Goal: Information Seeking & Learning: Find specific page/section

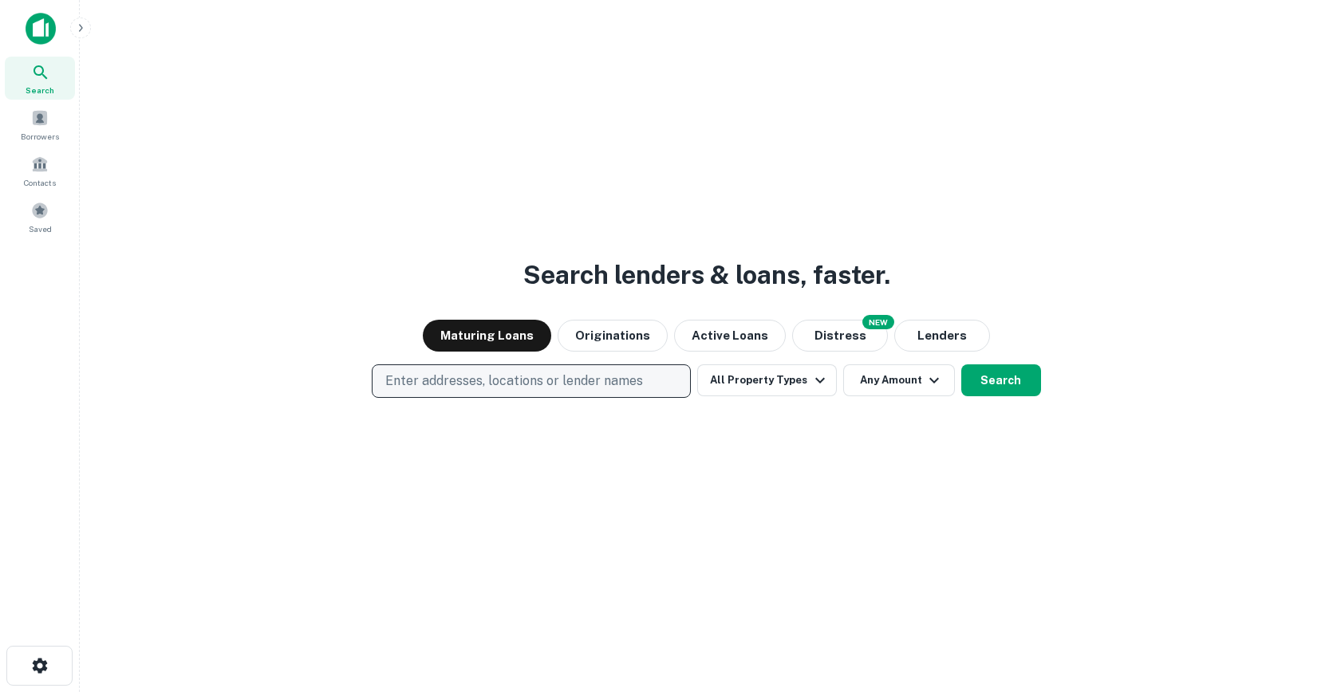
click at [496, 388] on p "Enter addresses, locations or lender names" at bounding box center [514, 381] width 258 height 19
type input "**********"
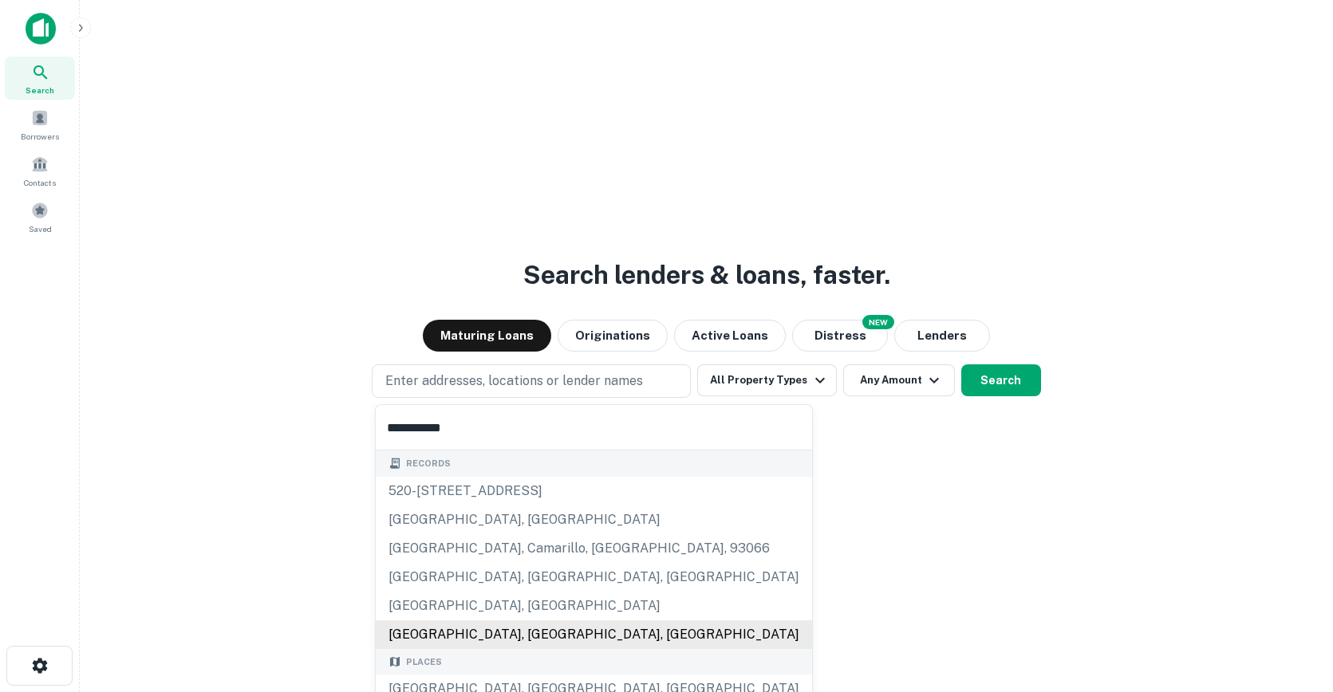
scroll to position [83, 0]
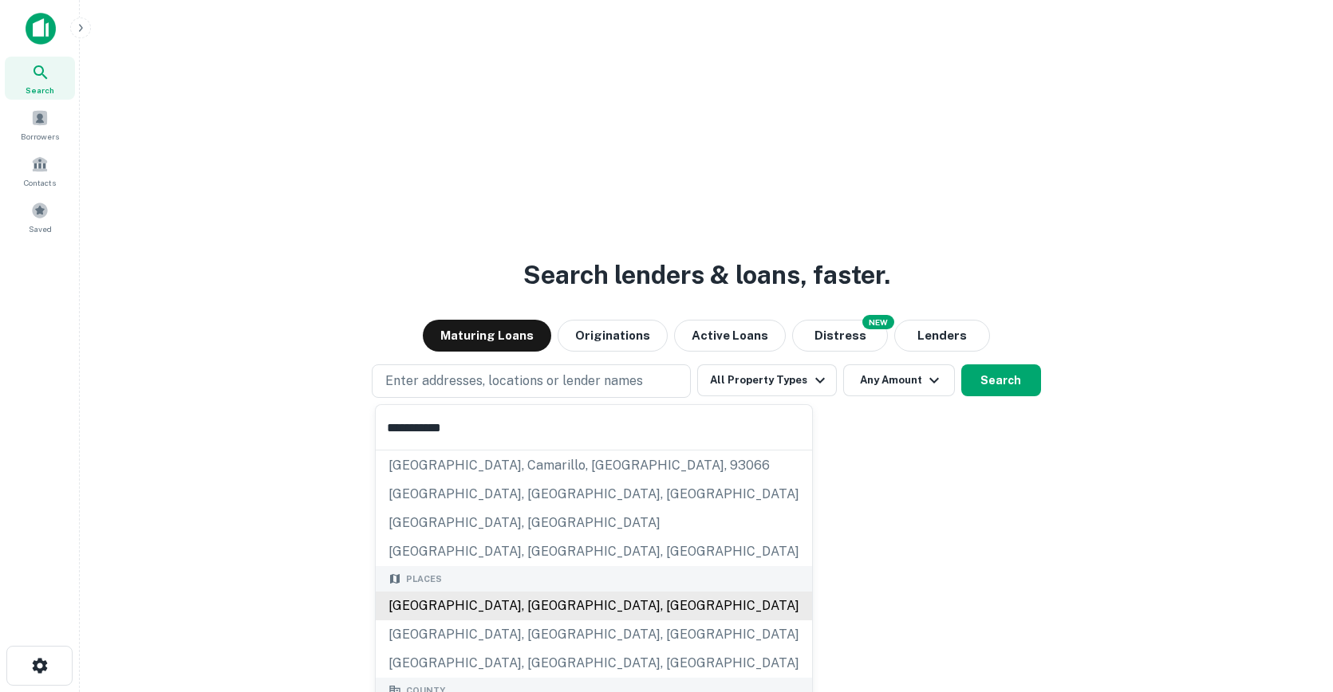
click at [499, 606] on div "Los Angeles, CA, USA" at bounding box center [594, 606] width 436 height 29
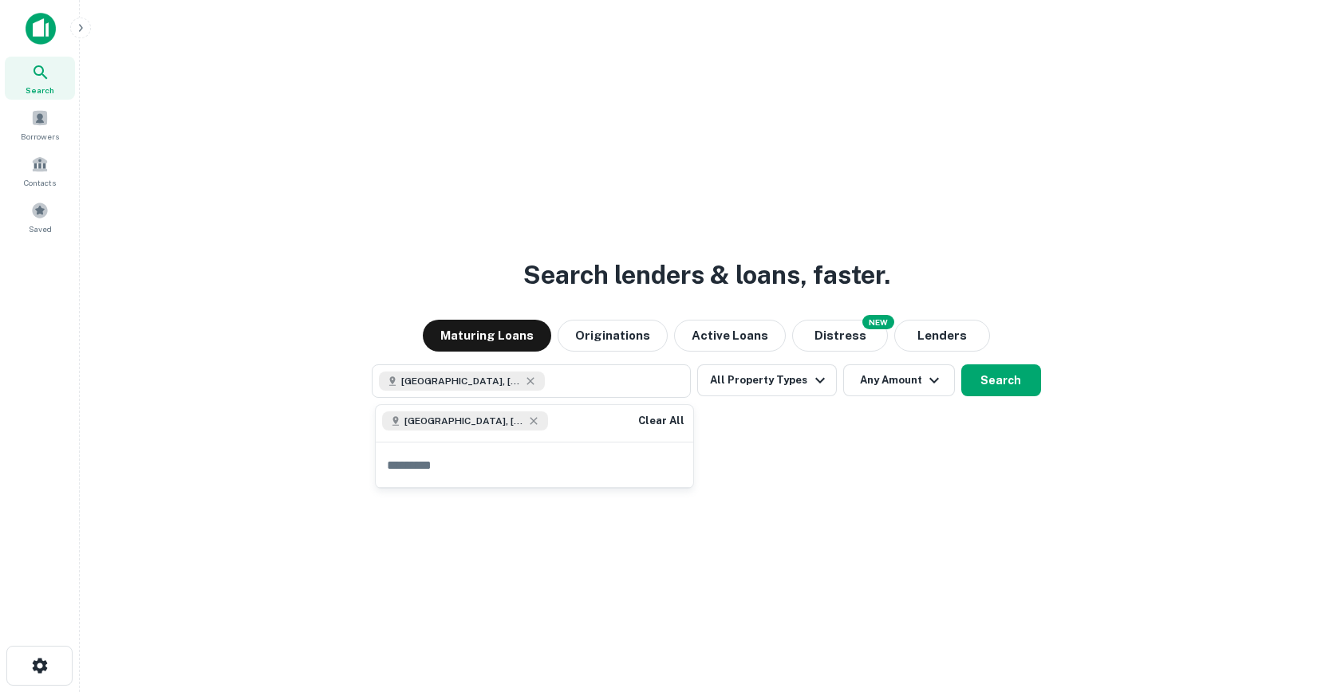
scroll to position [0, 0]
click at [671, 420] on button "Clear All" at bounding box center [661, 421] width 51 height 19
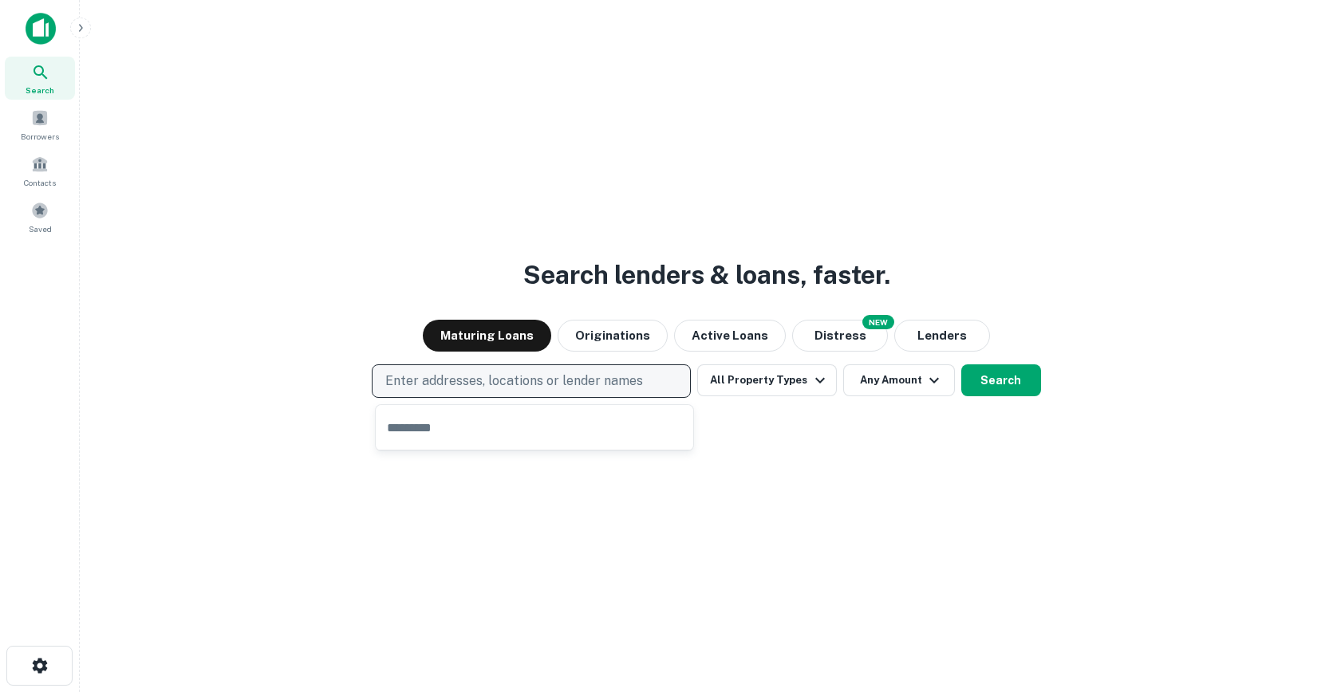
click at [507, 365] on button "Enter addresses, locations or lender names" at bounding box center [531, 382] width 319 height 34
click at [527, 395] on button "Enter addresses, locations or lender names" at bounding box center [531, 382] width 319 height 34
type input "**********"
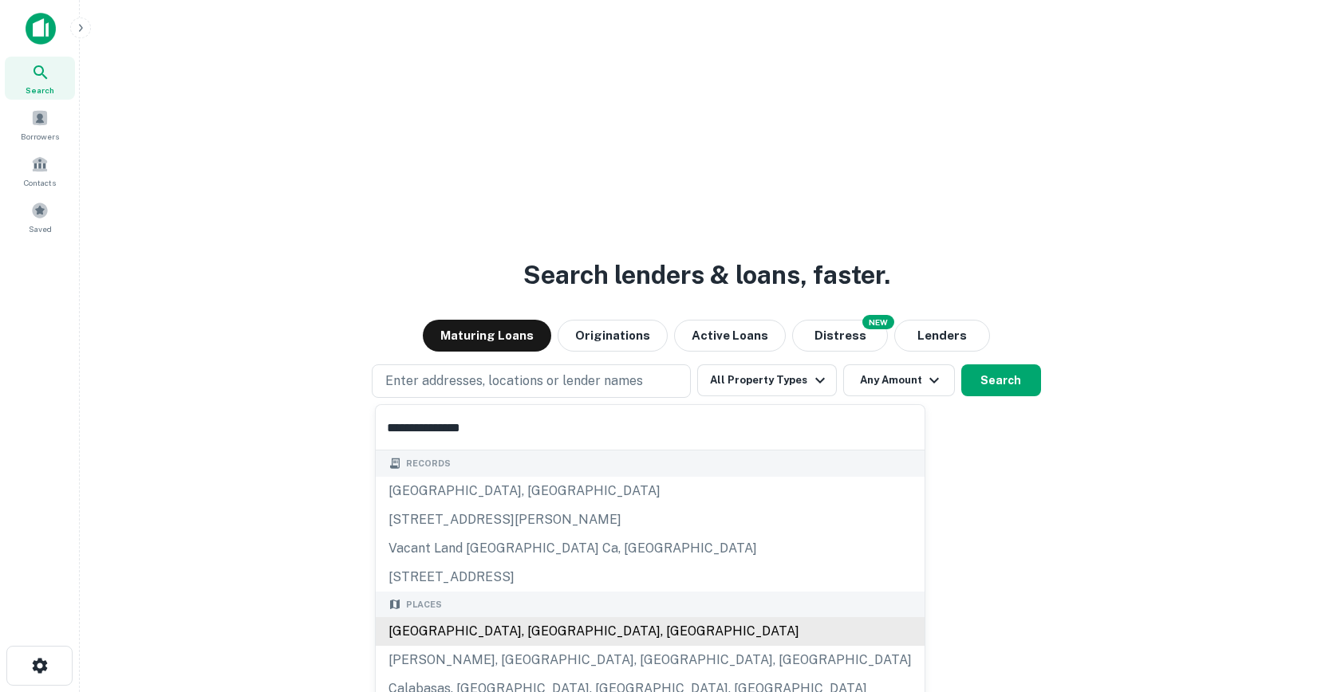
drag, startPoint x: 473, startPoint y: 646, endPoint x: 460, endPoint y: 619, distance: 30.0
click at [460, 618] on div "Places Los Angeles, CA, USA Carson, Los Angeles, CA, USA Calabasas, Los Angeles…" at bounding box center [650, 648] width 549 height 112
click at [460, 619] on div "Los Angeles, CA, USA" at bounding box center [650, 632] width 549 height 29
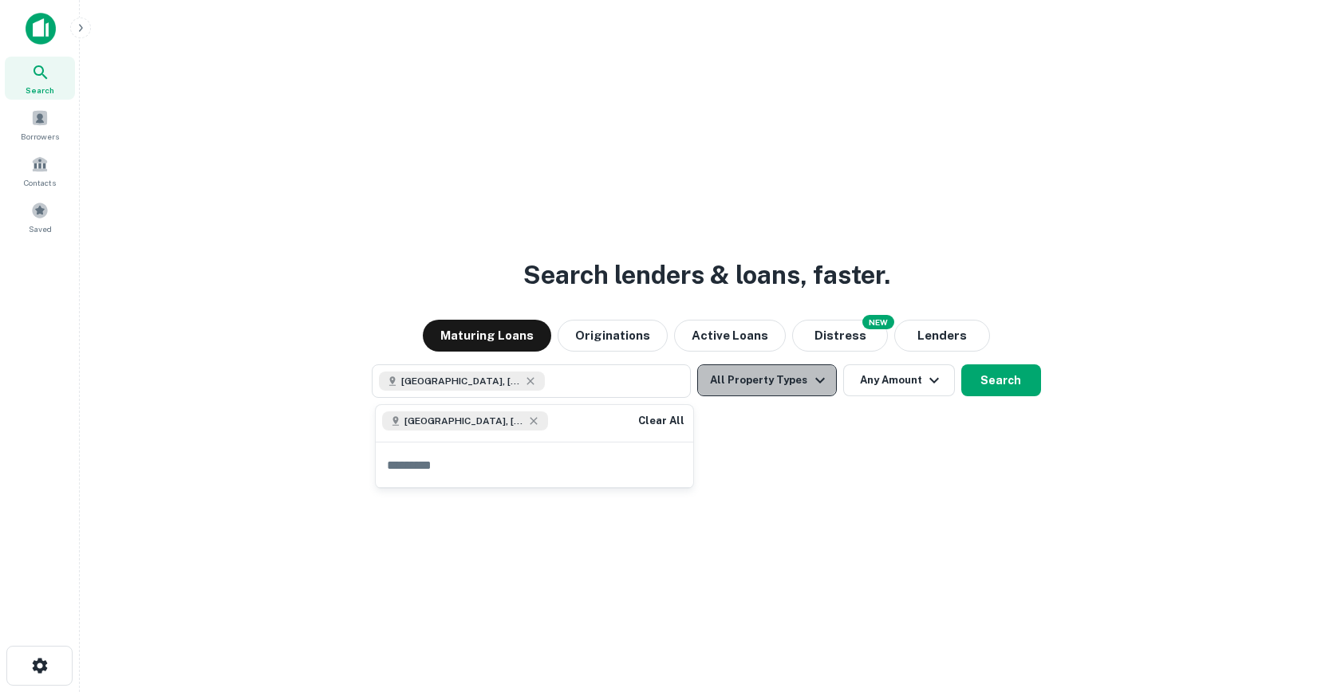
click at [791, 376] on button "All Property Types" at bounding box center [766, 381] width 139 height 32
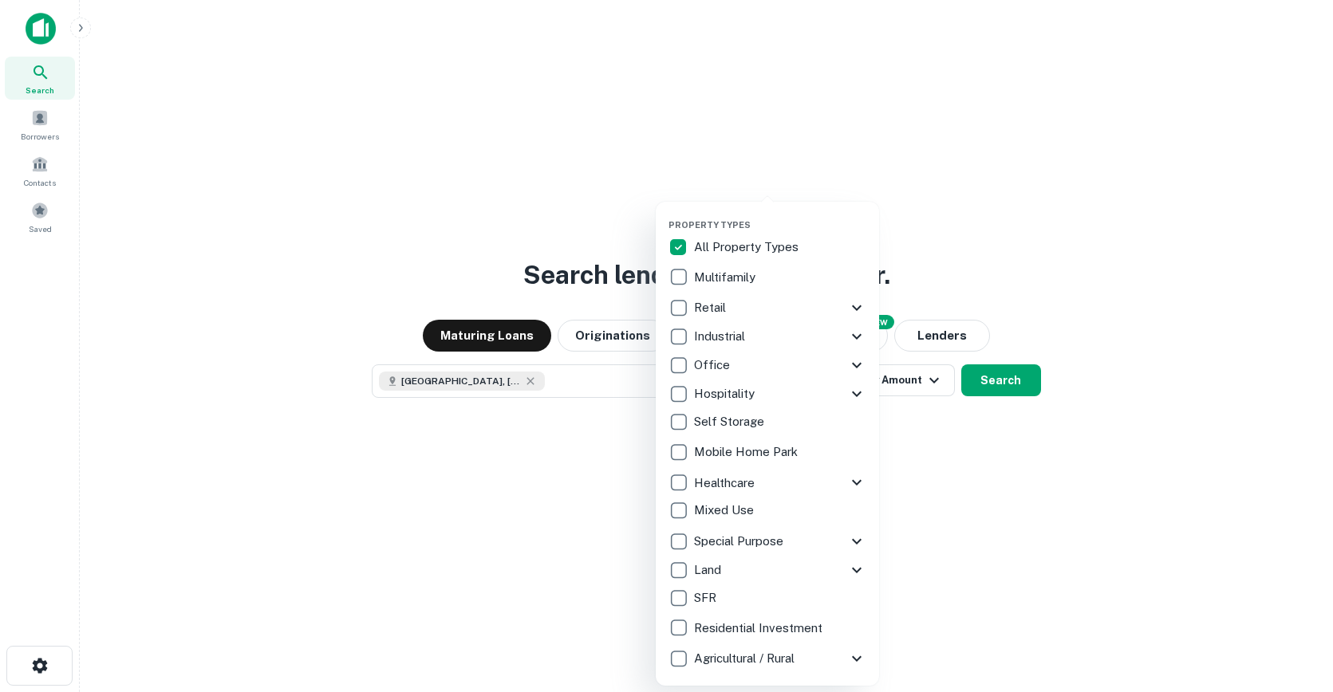
click at [1028, 475] on div at bounding box center [666, 346] width 1333 height 692
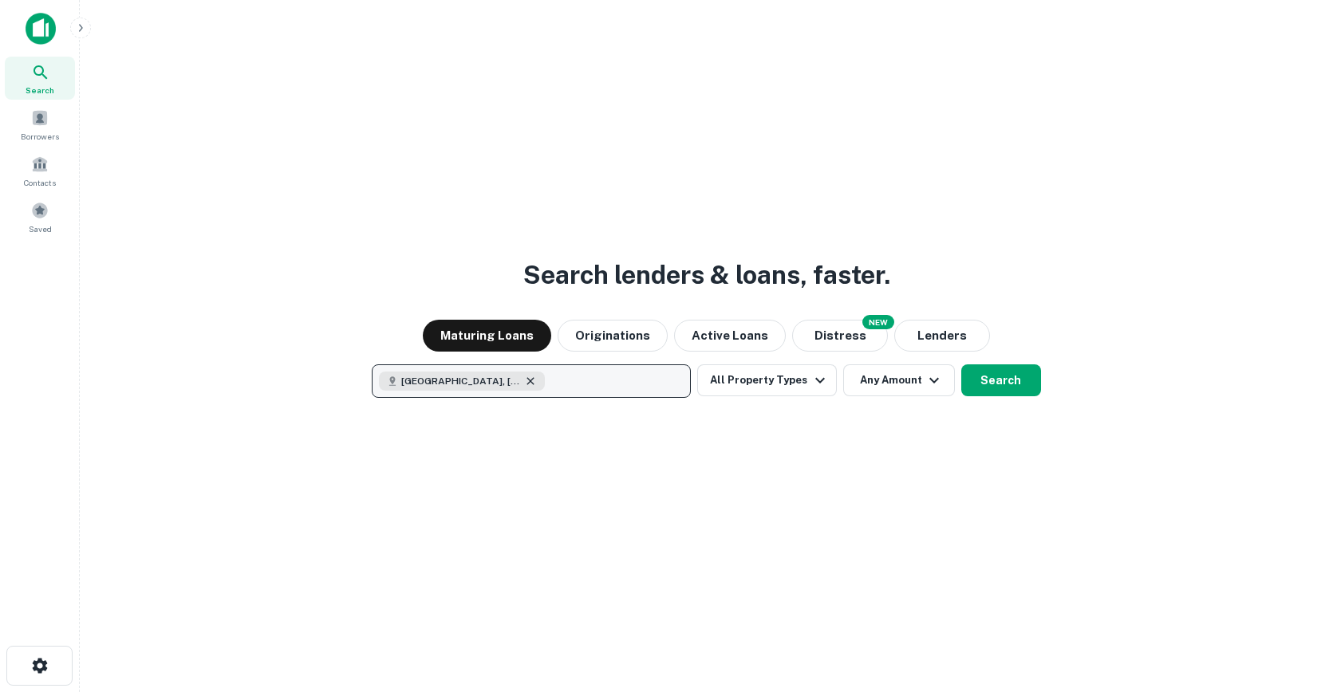
click at [524, 377] on icon "button" at bounding box center [530, 381] width 13 height 13
type input "*******"
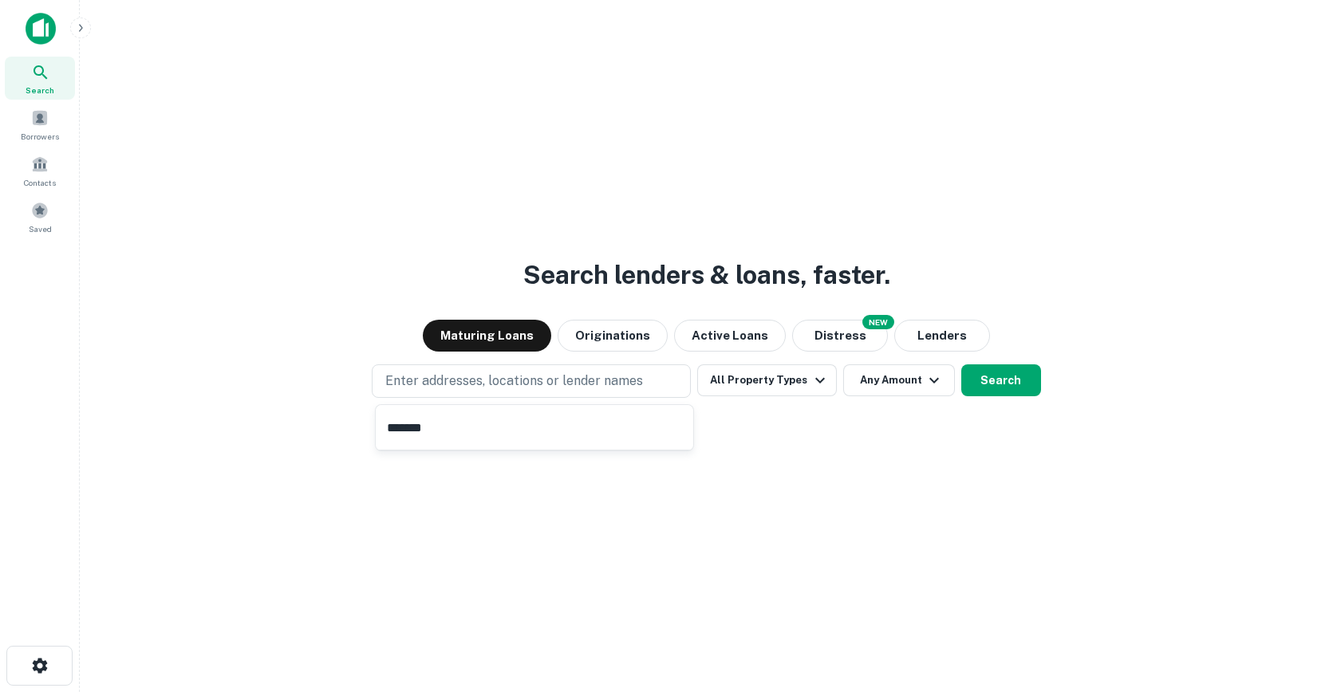
click at [449, 448] on input "*******" at bounding box center [535, 427] width 318 height 45
click at [828, 377] on button "All Property Types" at bounding box center [766, 381] width 139 height 32
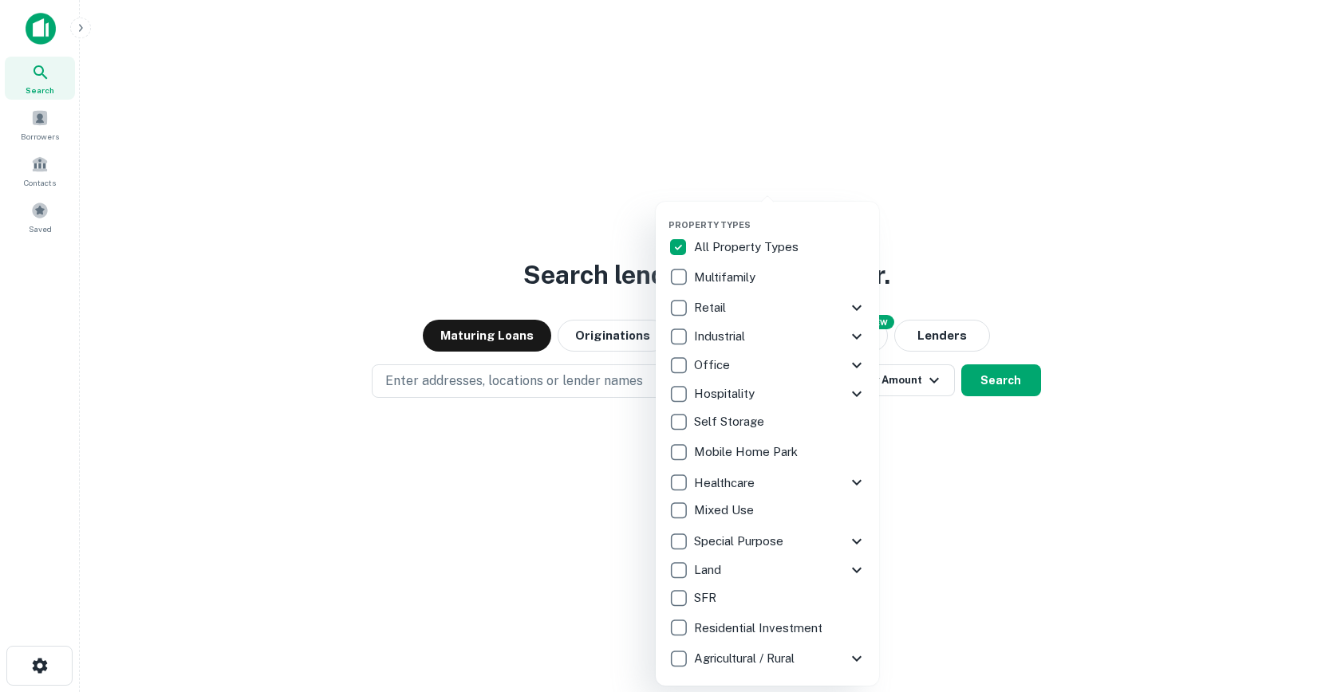
click at [859, 306] on icon at bounding box center [856, 307] width 19 height 19
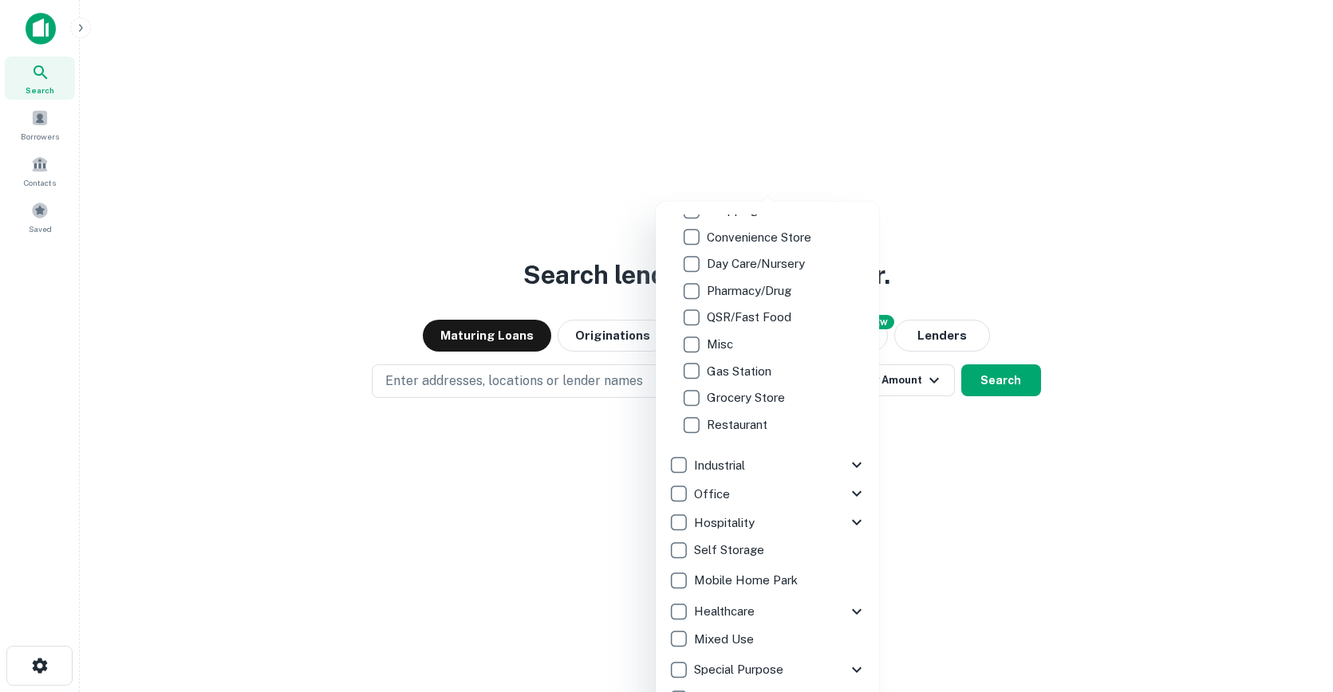
scroll to position [289, 0]
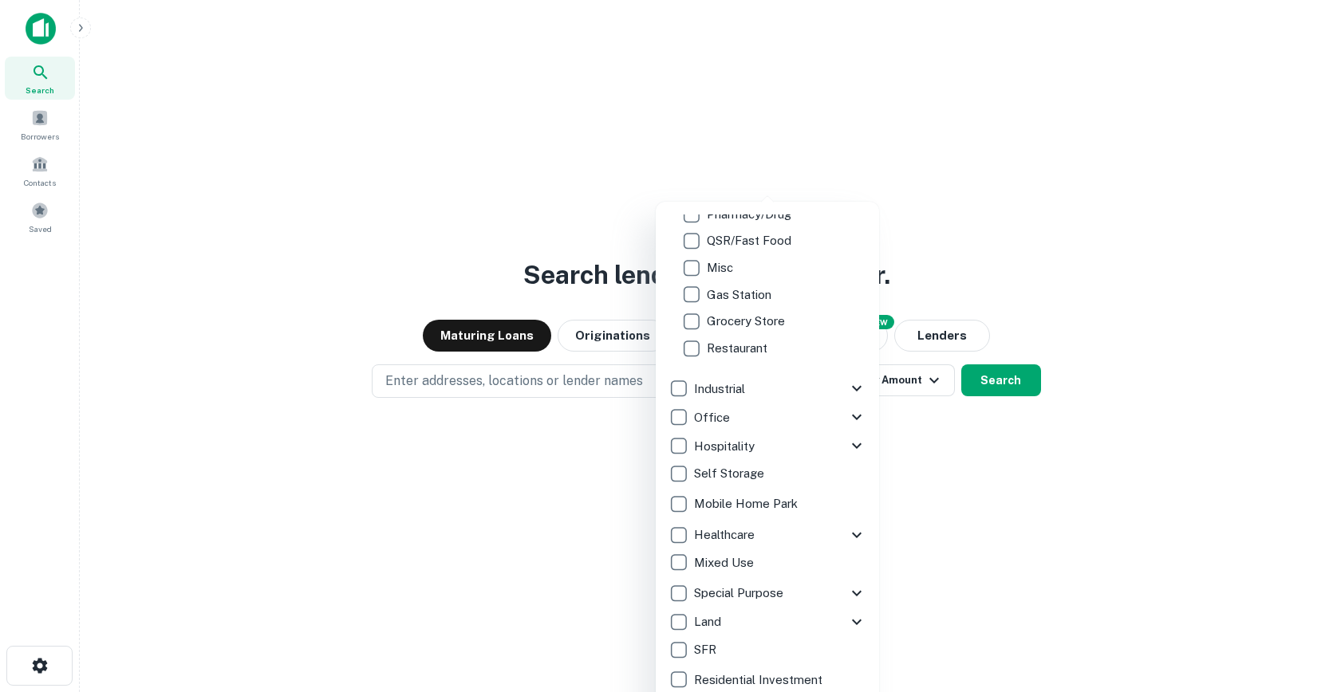
click at [864, 591] on icon at bounding box center [856, 593] width 19 height 19
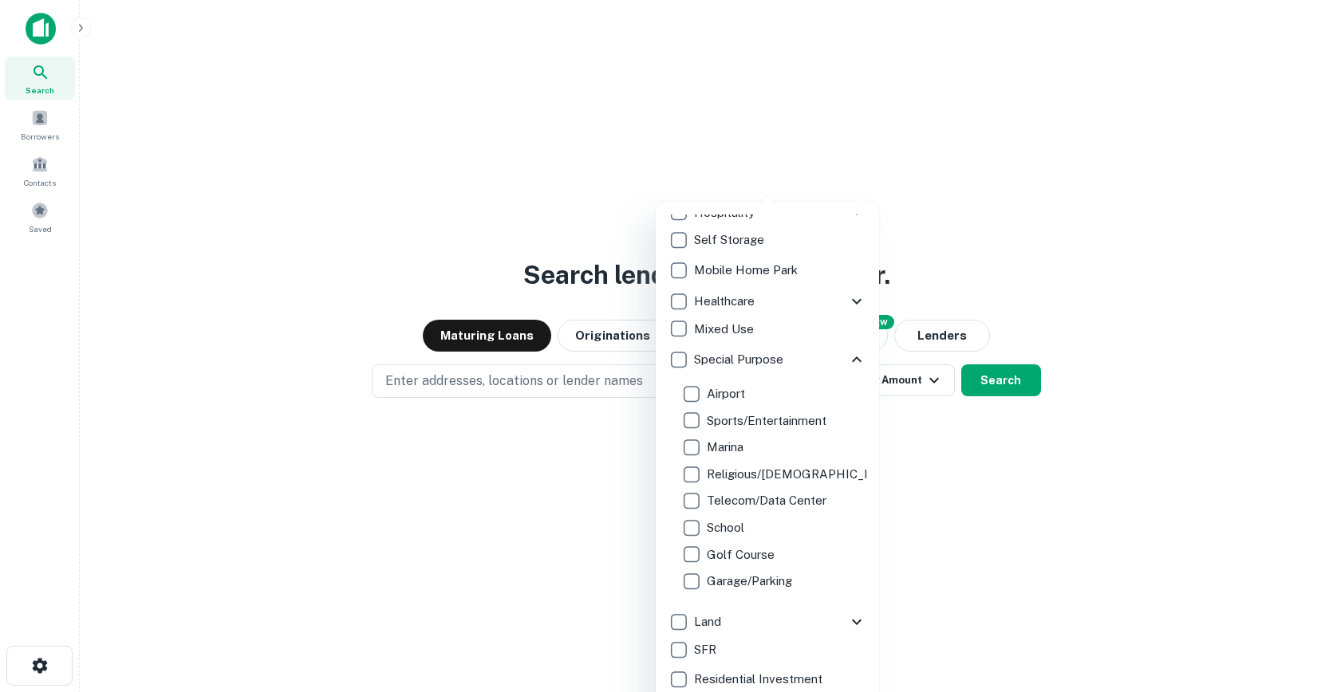
scroll to position [522, 0]
click at [853, 621] on icon at bounding box center [857, 623] width 10 height 6
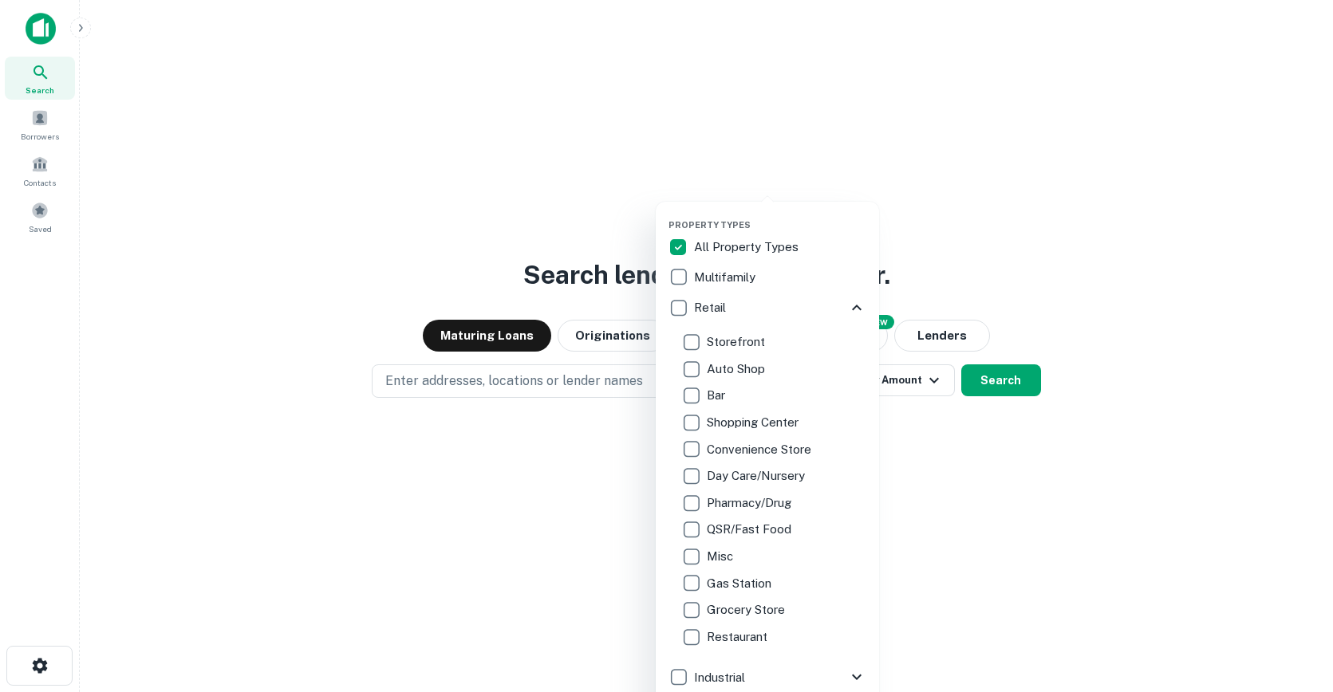
scroll to position [33, 0]
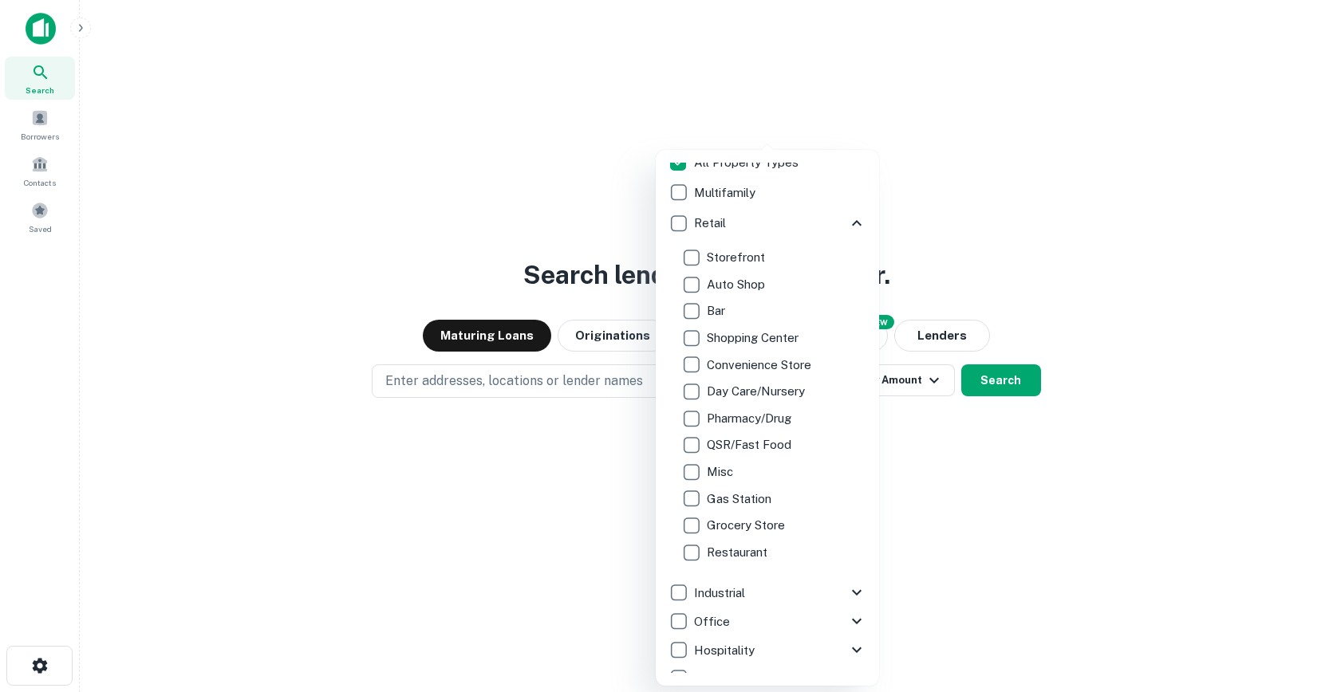
click at [538, 135] on div at bounding box center [666, 346] width 1333 height 692
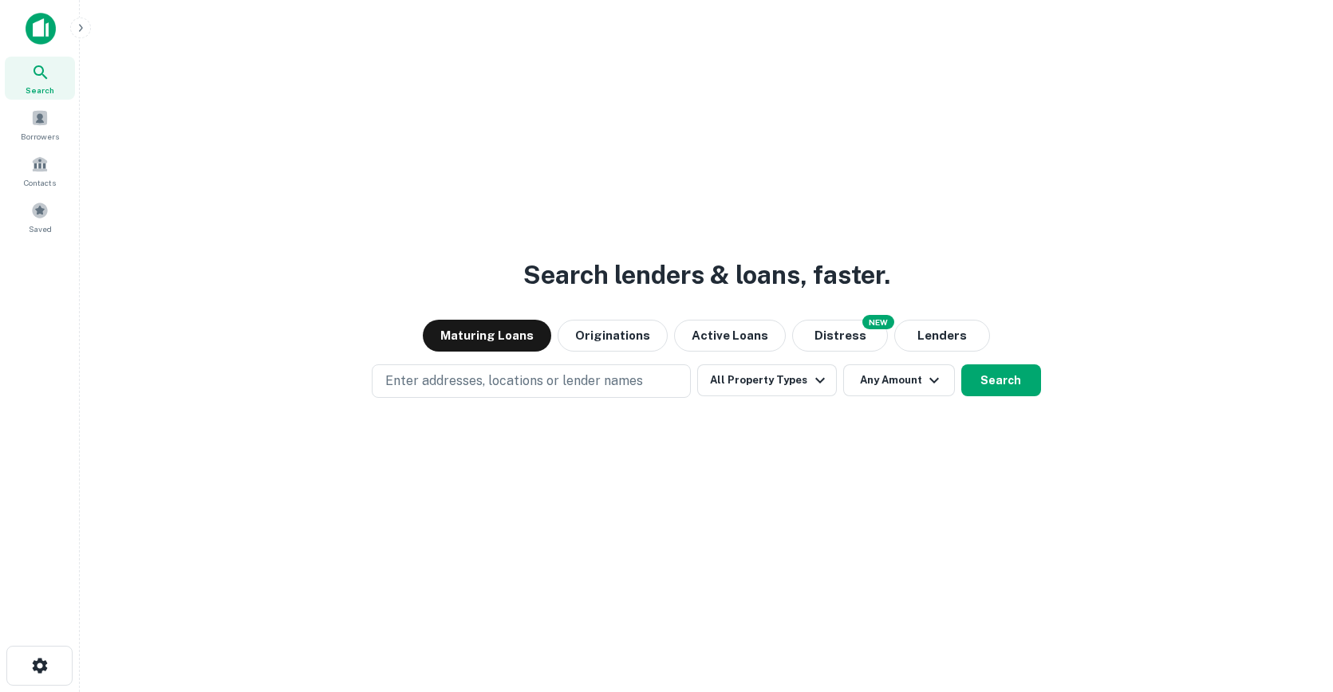
click at [842, 148] on div "Search lenders & loans, faster. Maturing Loans Originations Active Loans NEW Di…" at bounding box center [707, 384] width 1228 height 692
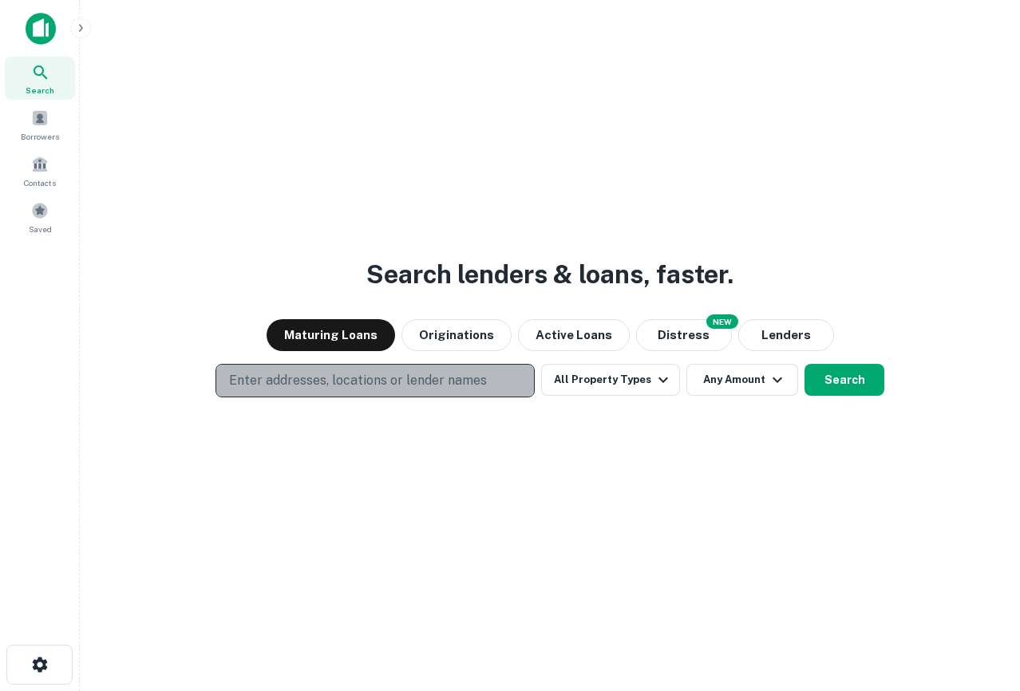
click at [333, 378] on p "Enter addresses, locations or lender names" at bounding box center [358, 380] width 258 height 19
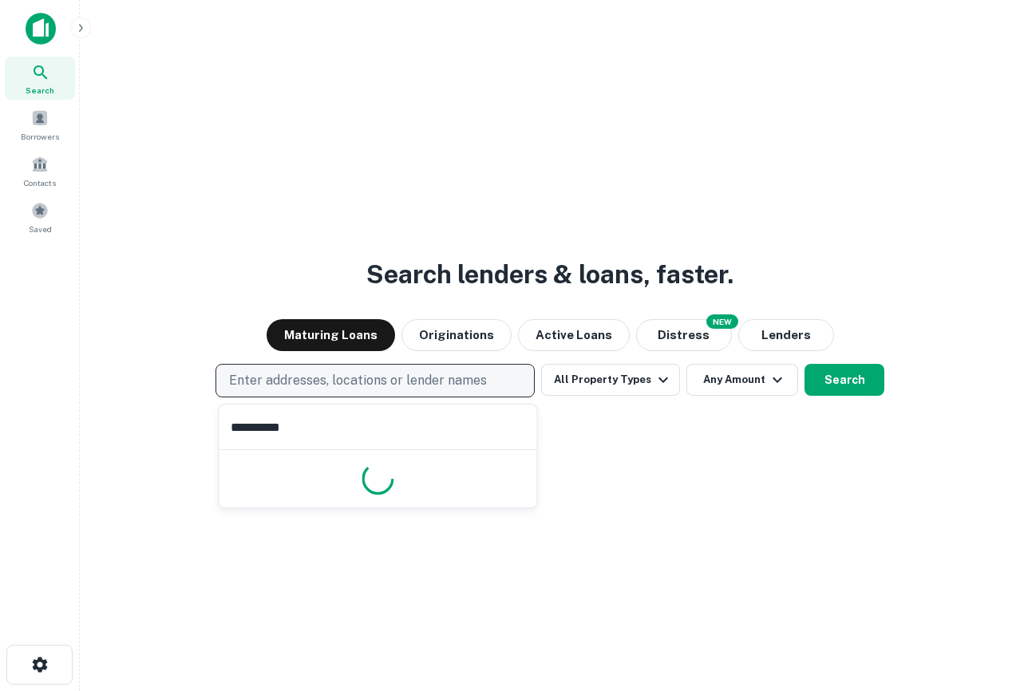
type input "**********"
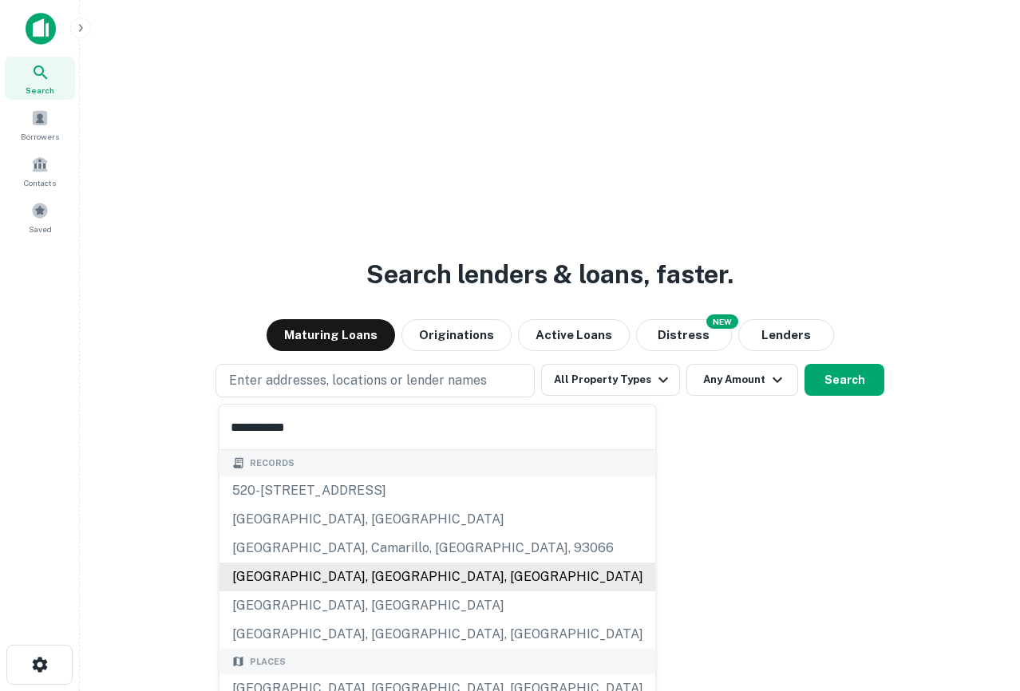
scroll to position [108, 0]
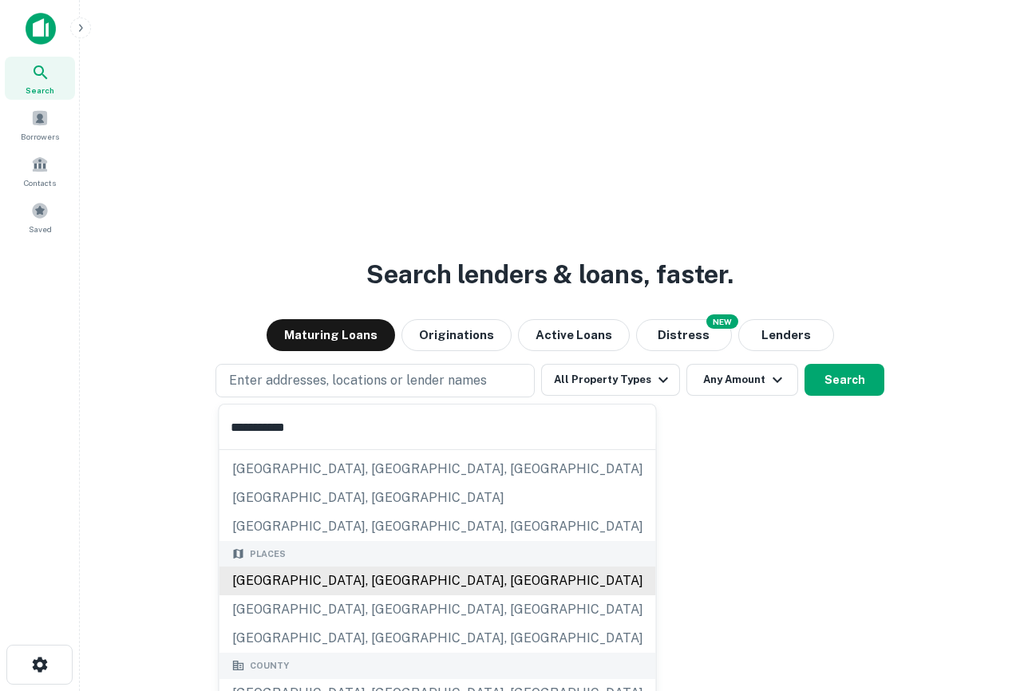
click at [341, 586] on div "Los Angeles, CA, USA" at bounding box center [437, 580] width 436 height 29
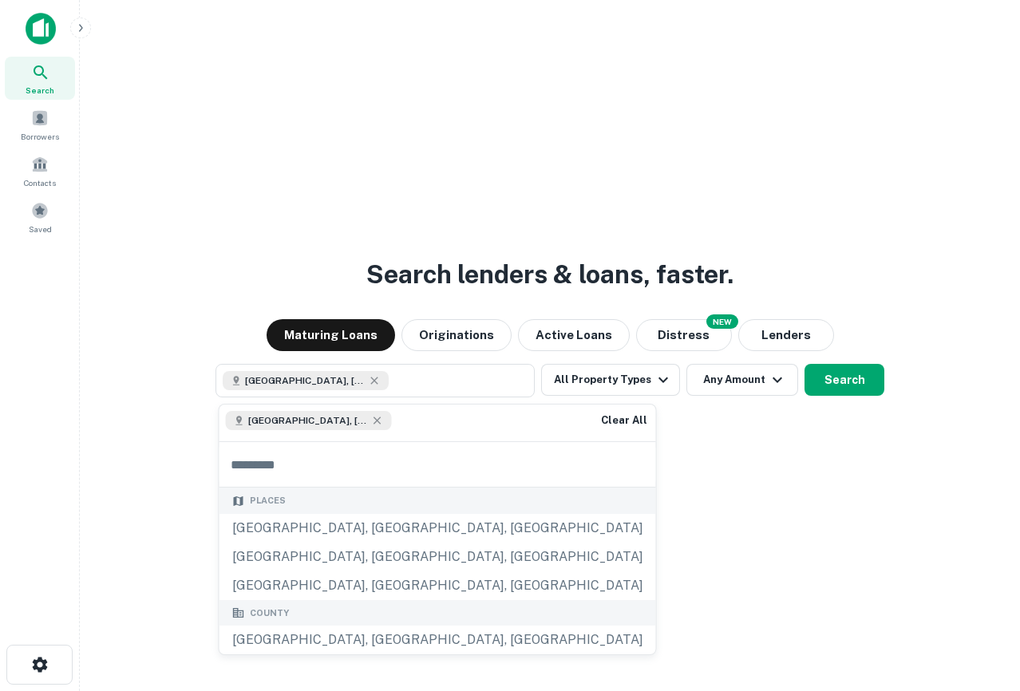
scroll to position [0, 0]
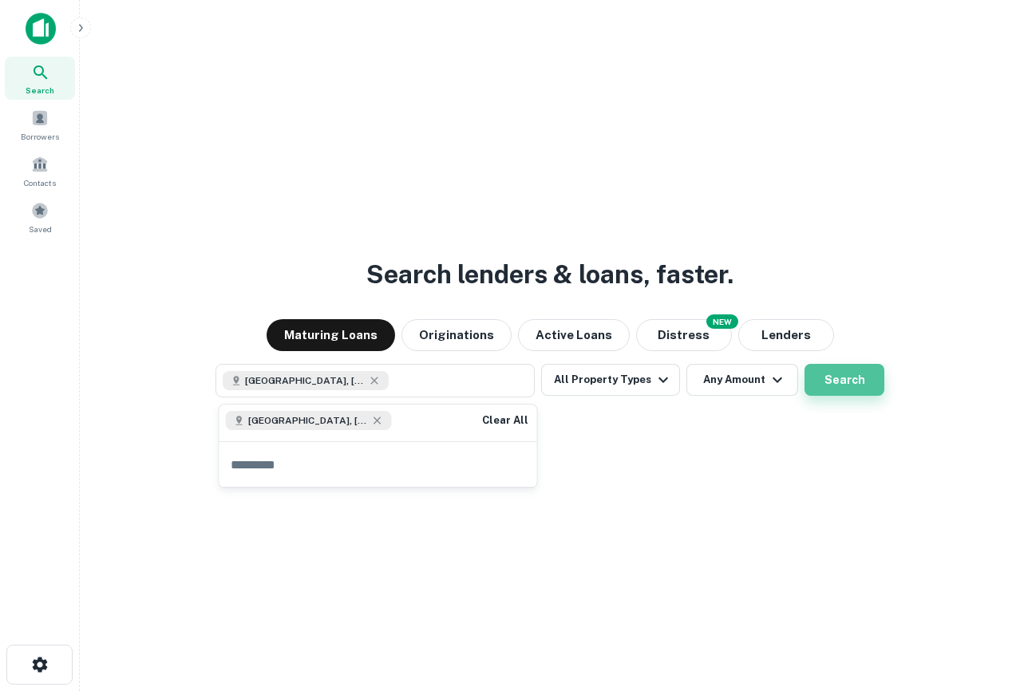
click at [824, 373] on button "Search" at bounding box center [844, 380] width 80 height 32
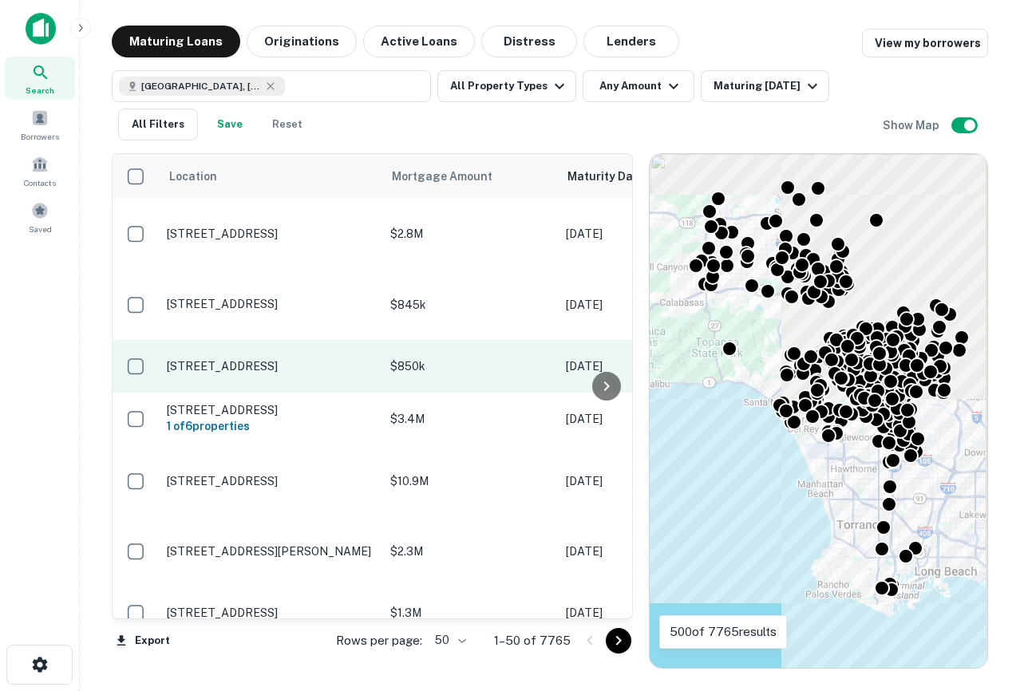
scroll to position [0, 29]
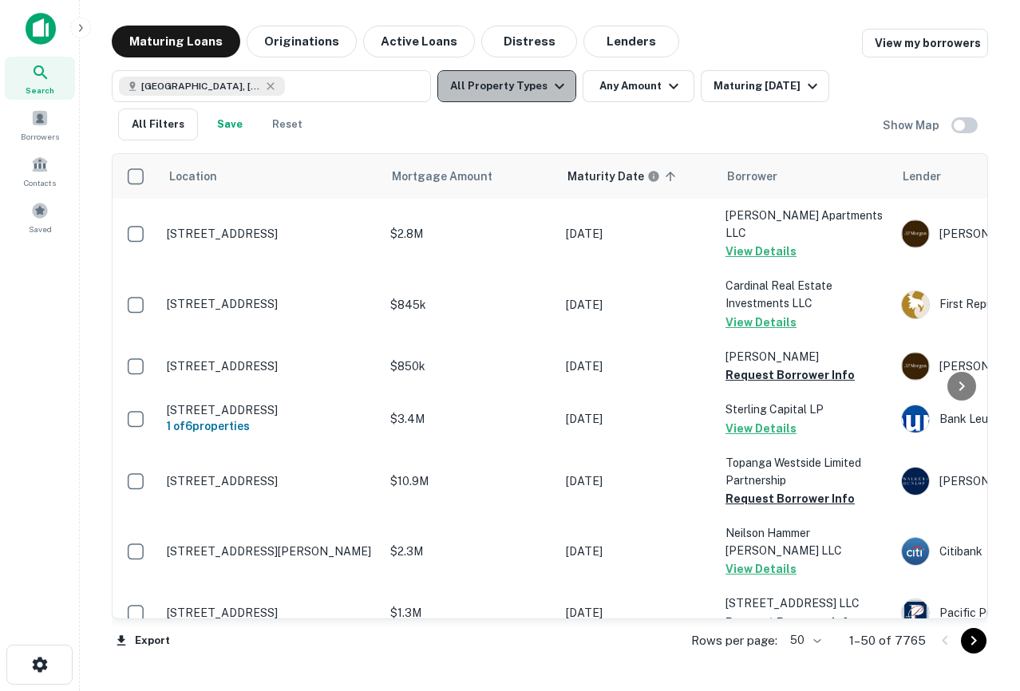
click at [529, 84] on button "All Property Types" at bounding box center [506, 86] width 139 height 32
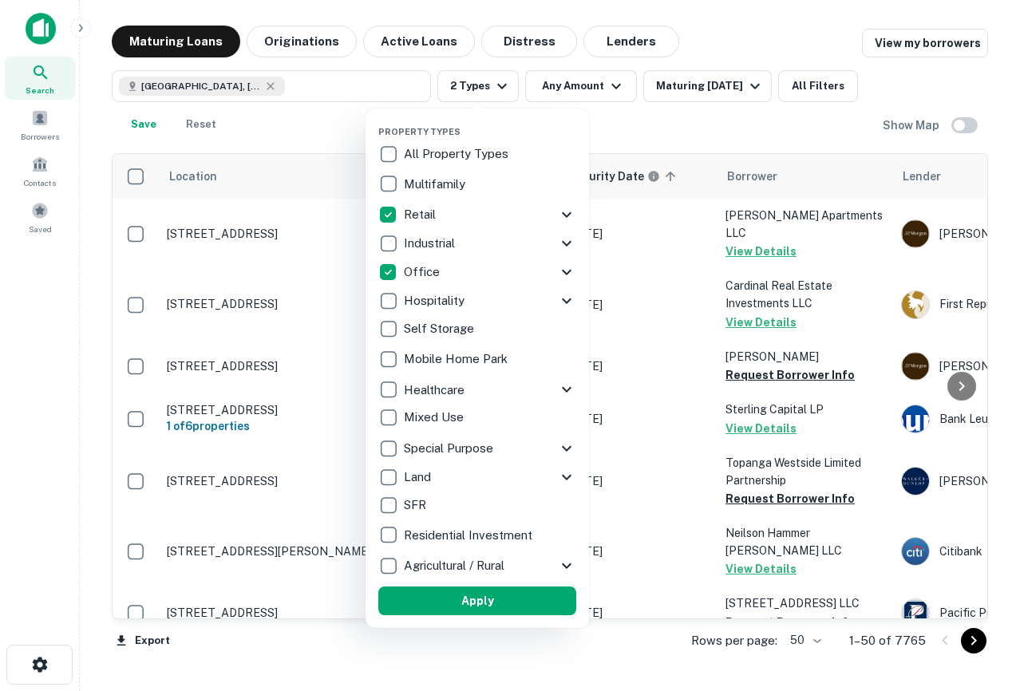
click at [456, 588] on button "Apply" at bounding box center [477, 600] width 198 height 29
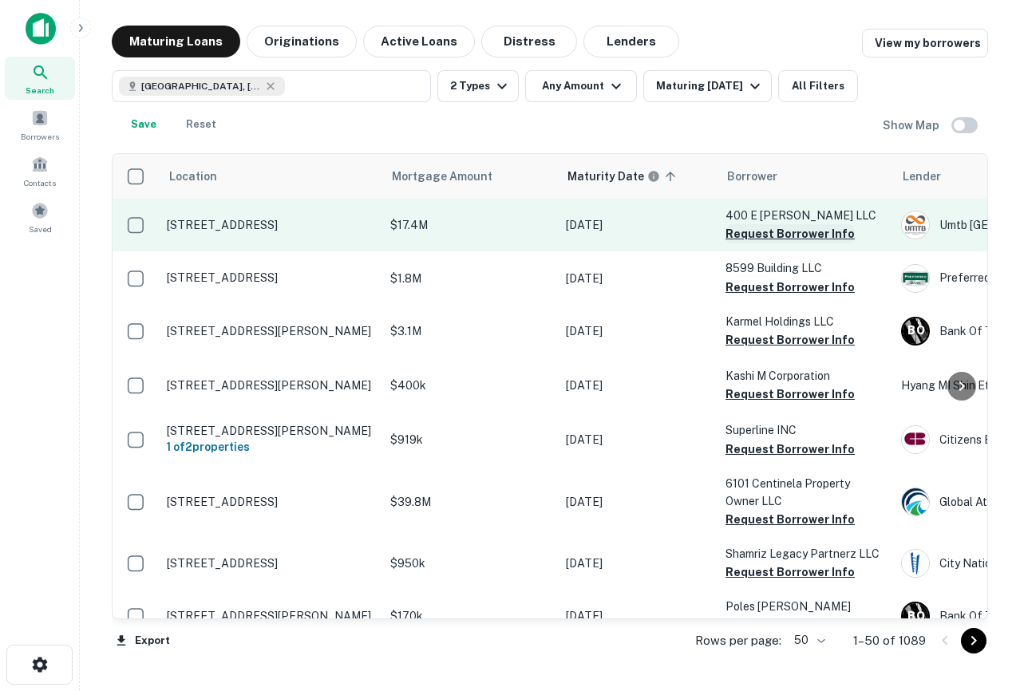
click at [791, 243] on button "Request Borrower Info" at bounding box center [789, 233] width 129 height 19
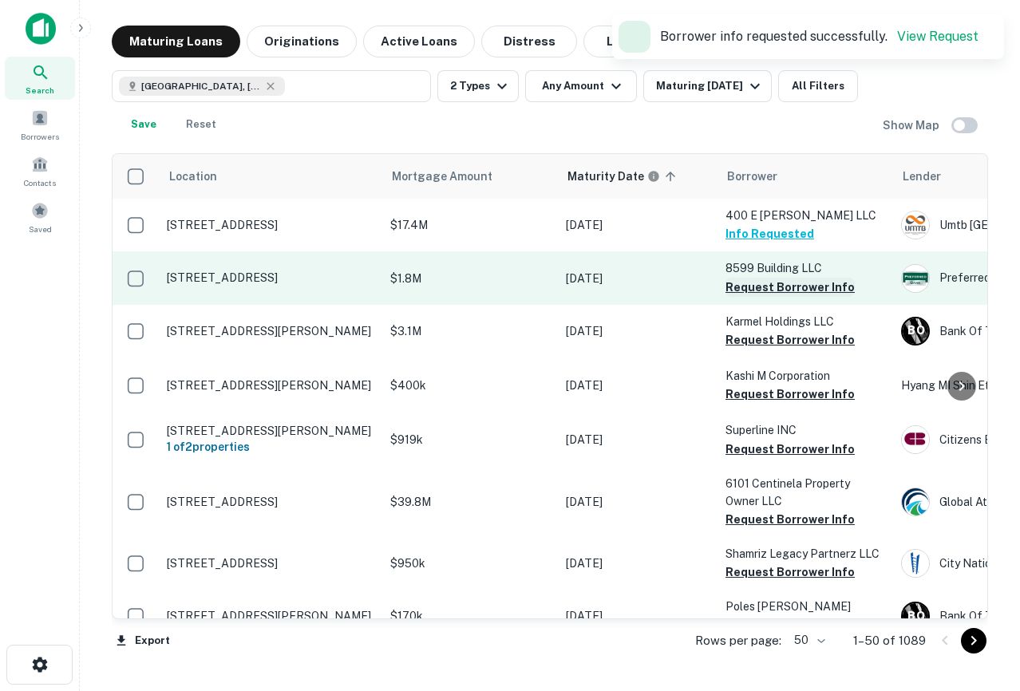
click at [775, 297] on button "Request Borrower Info" at bounding box center [789, 287] width 129 height 19
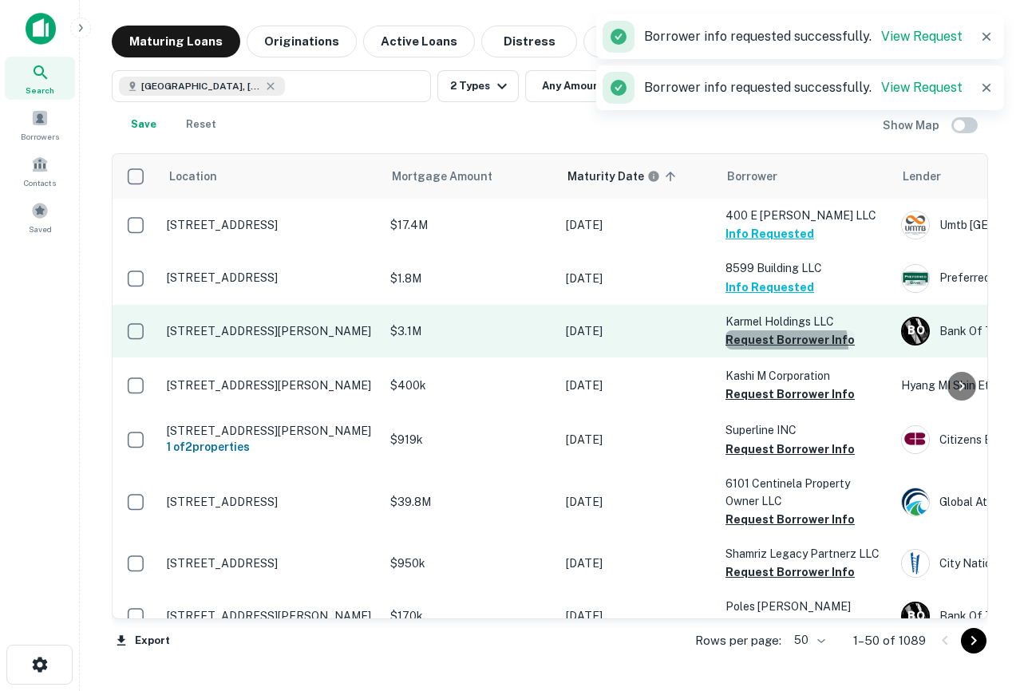
click at [765, 349] on button "Request Borrower Info" at bounding box center [789, 339] width 129 height 19
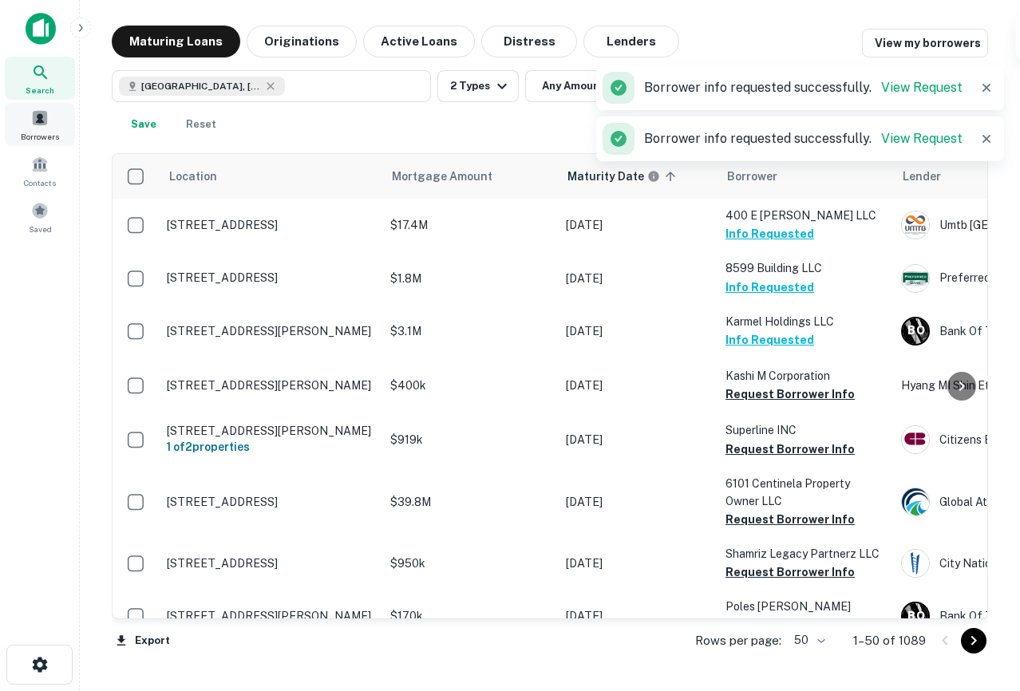
click at [55, 124] on div "Borrowers" at bounding box center [40, 124] width 70 height 43
